Goal: Task Accomplishment & Management: Manage account settings

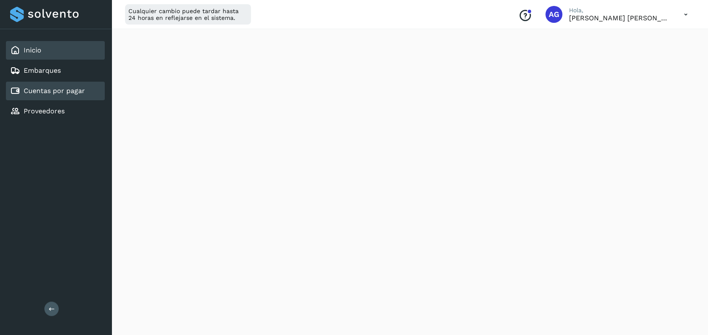
click at [57, 98] on div "Cuentas por pagar" at bounding box center [55, 91] width 99 height 19
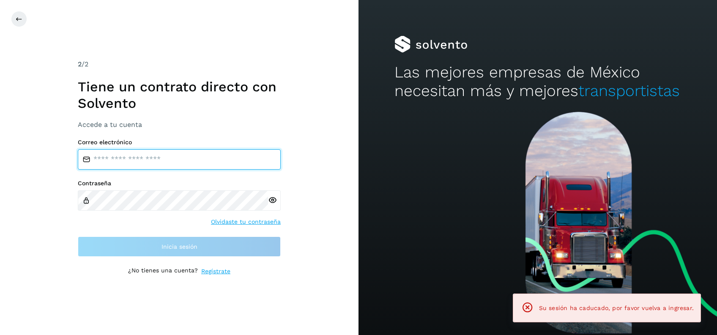
type input "**********"
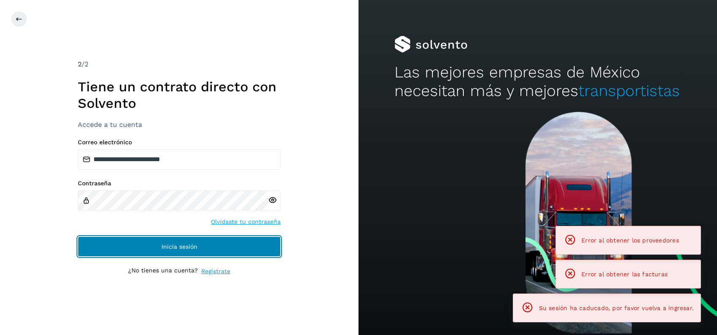
click at [218, 253] on button "Inicia sesión" at bounding box center [179, 246] width 203 height 20
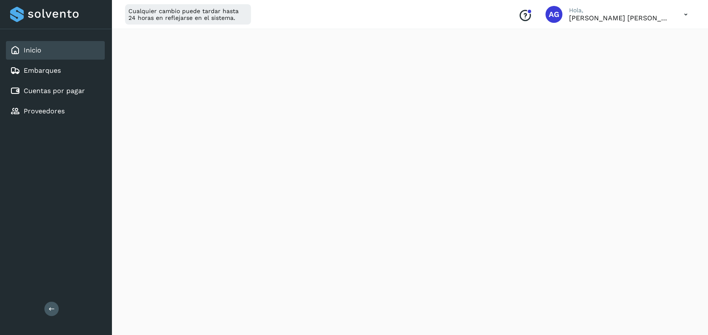
scroll to position [117, 0]
click at [87, 91] on div "Cuentas por pagar" at bounding box center [55, 91] width 99 height 19
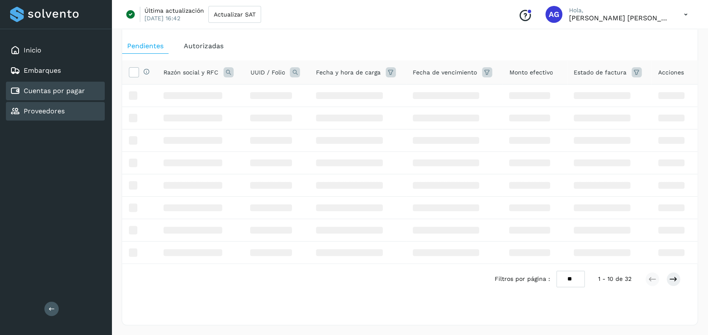
scroll to position [117, 0]
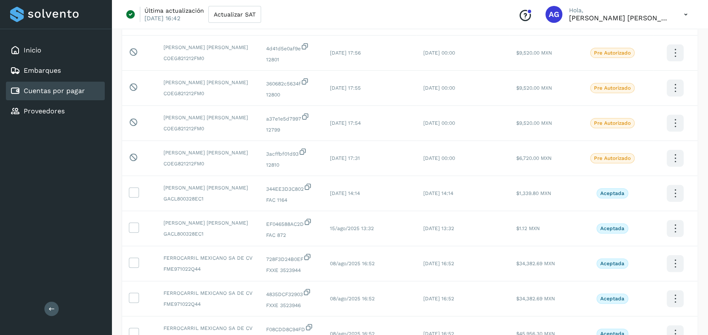
click at [673, 20] on div "Conoce nuestros beneficios AG Hola, [PERSON_NAME] [PERSON_NAME]" at bounding box center [603, 14] width 183 height 19
click at [685, 14] on icon at bounding box center [685, 14] width 17 height 17
click at [630, 53] on div "Cerrar sesión" at bounding box center [644, 54] width 101 height 16
